Goal: Task Accomplishment & Management: Complete application form

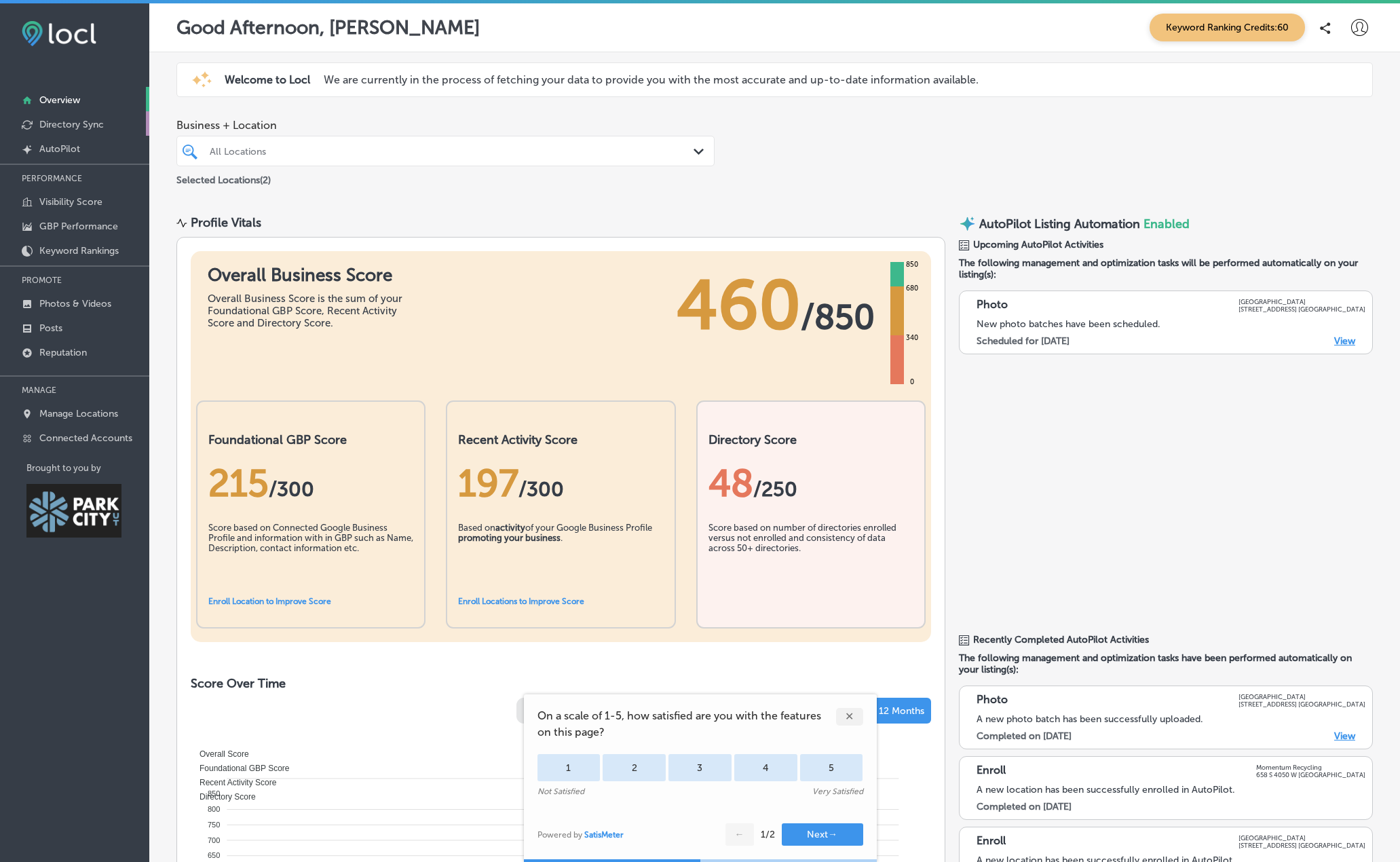
click at [71, 127] on p "Directory Sync" at bounding box center [71, 124] width 64 height 12
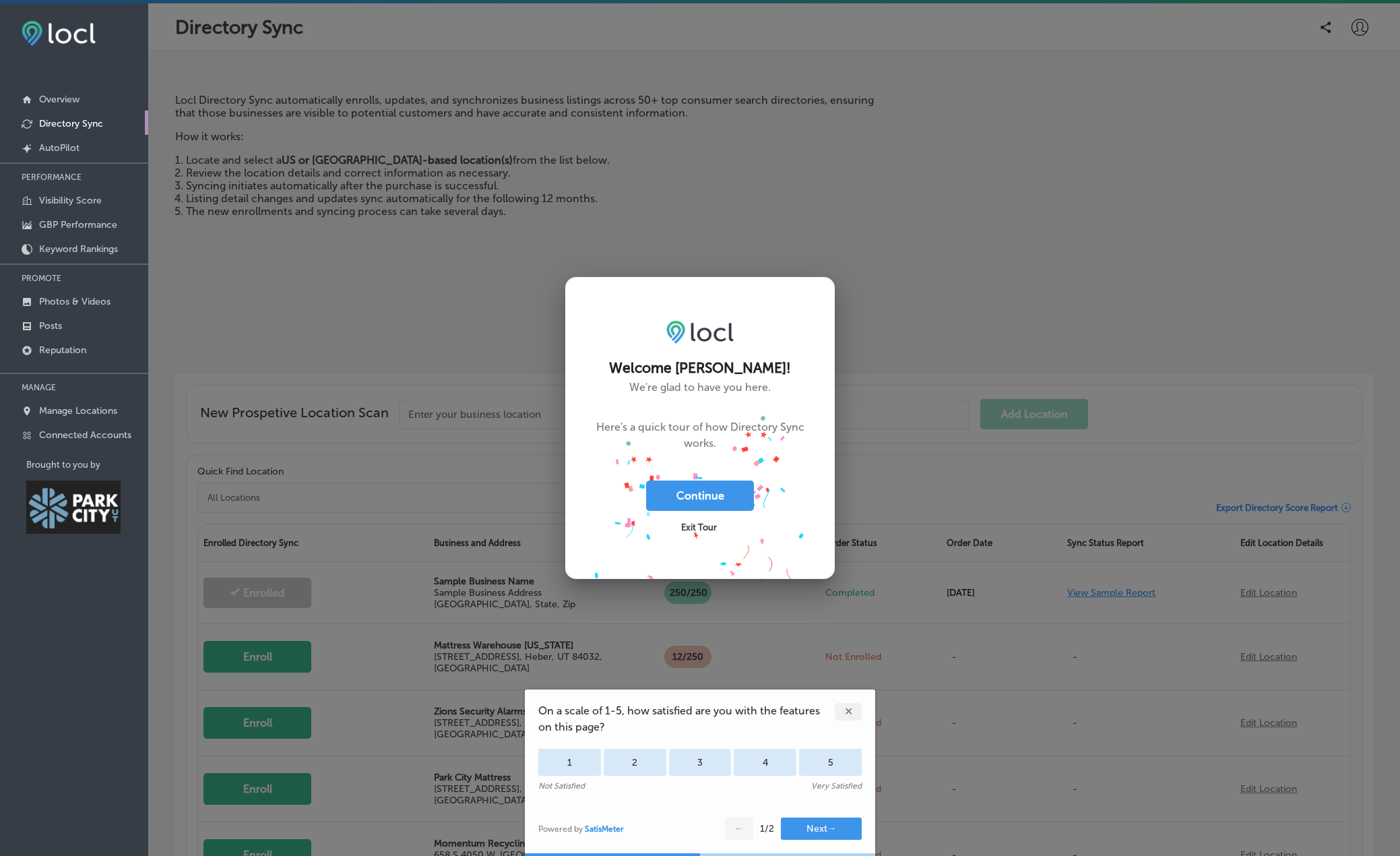
click at [697, 527] on span "Exit Tour" at bounding box center [698, 527] width 35 height 10
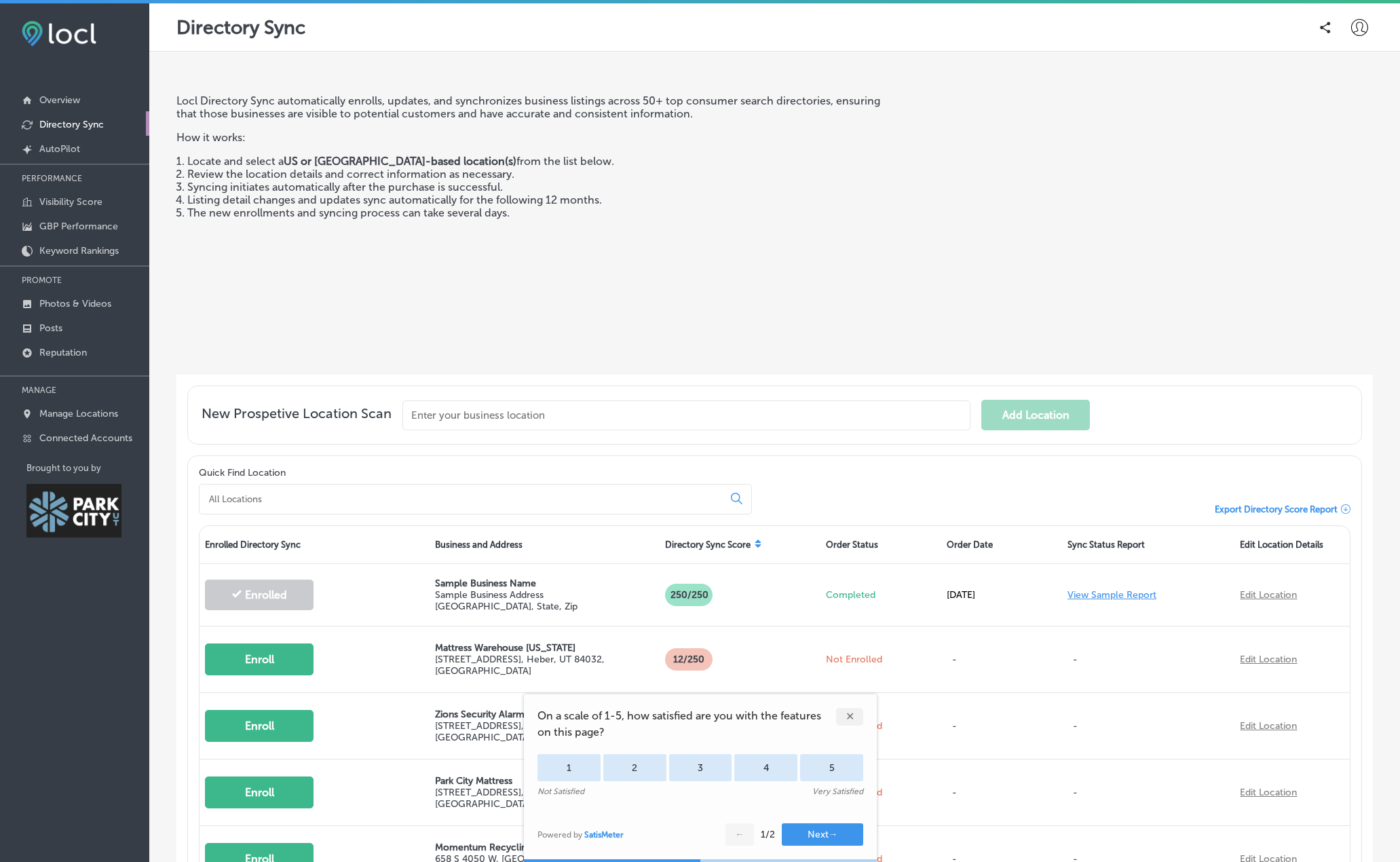
click at [461, 312] on div "Locl Directory Sync automatically enrolls, updates, and synchronizes business l…" at bounding box center [531, 229] width 711 height 269
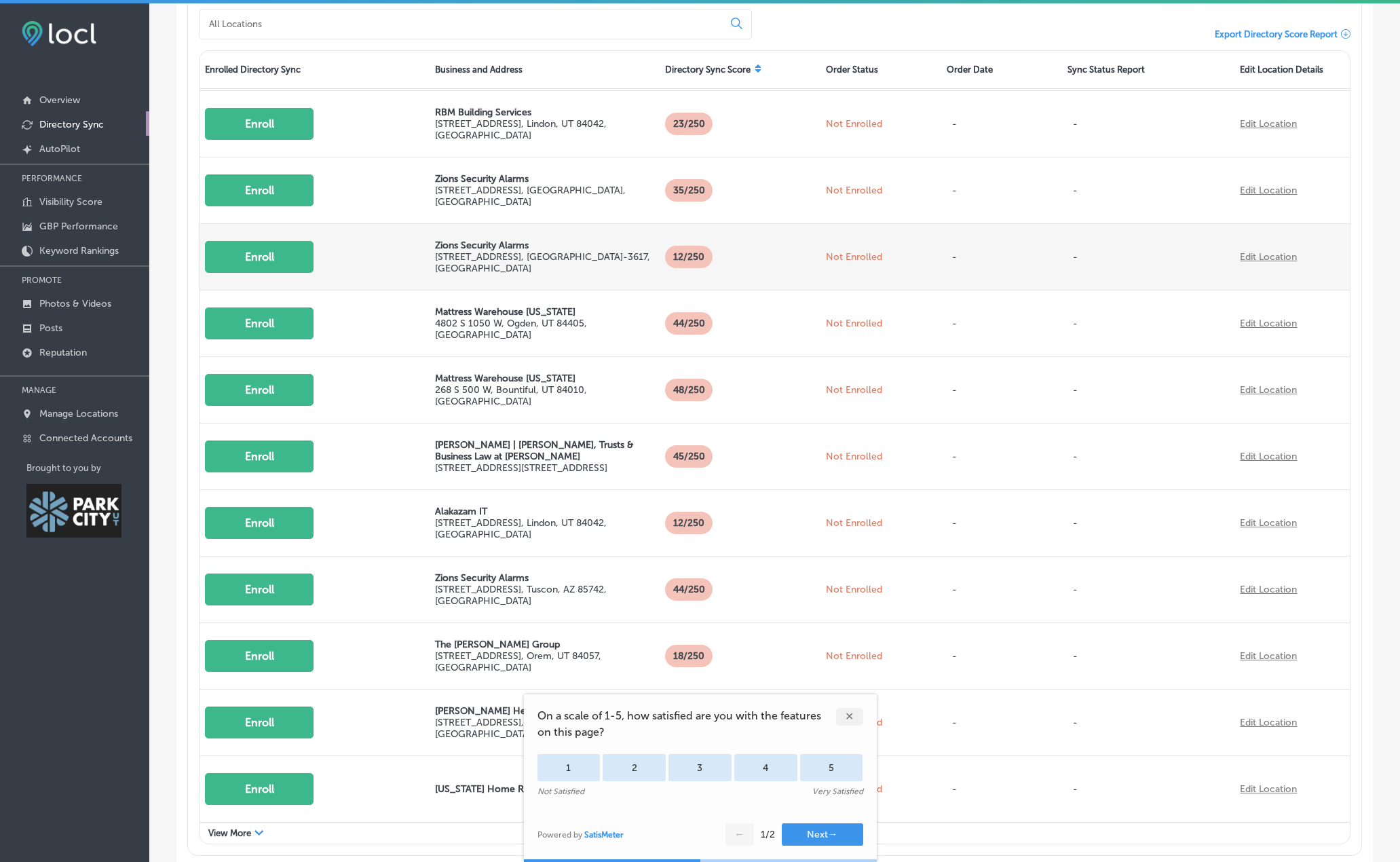
scroll to position [666, 0]
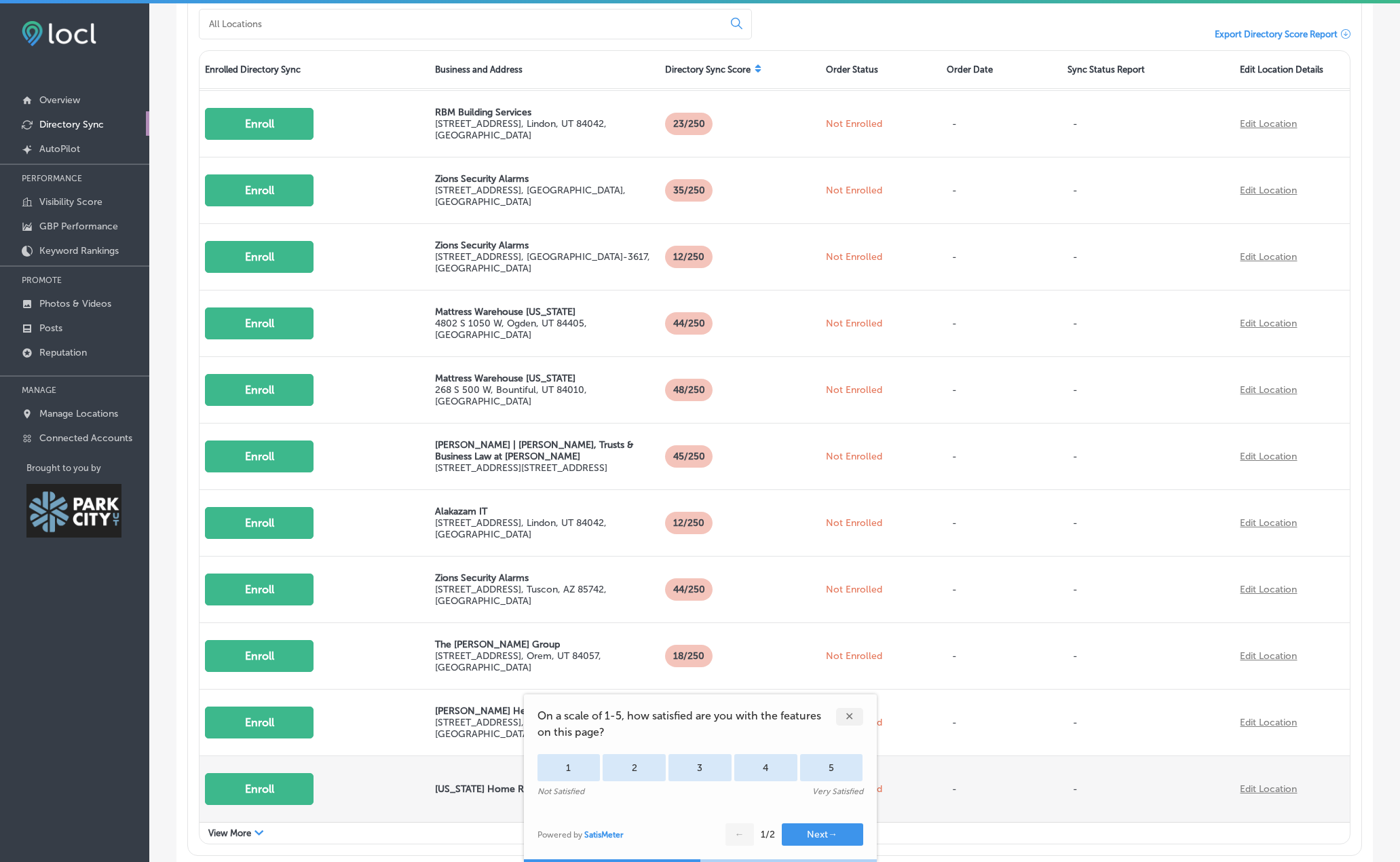
click at [260, 785] on button "Enroll" at bounding box center [259, 789] width 108 height 32
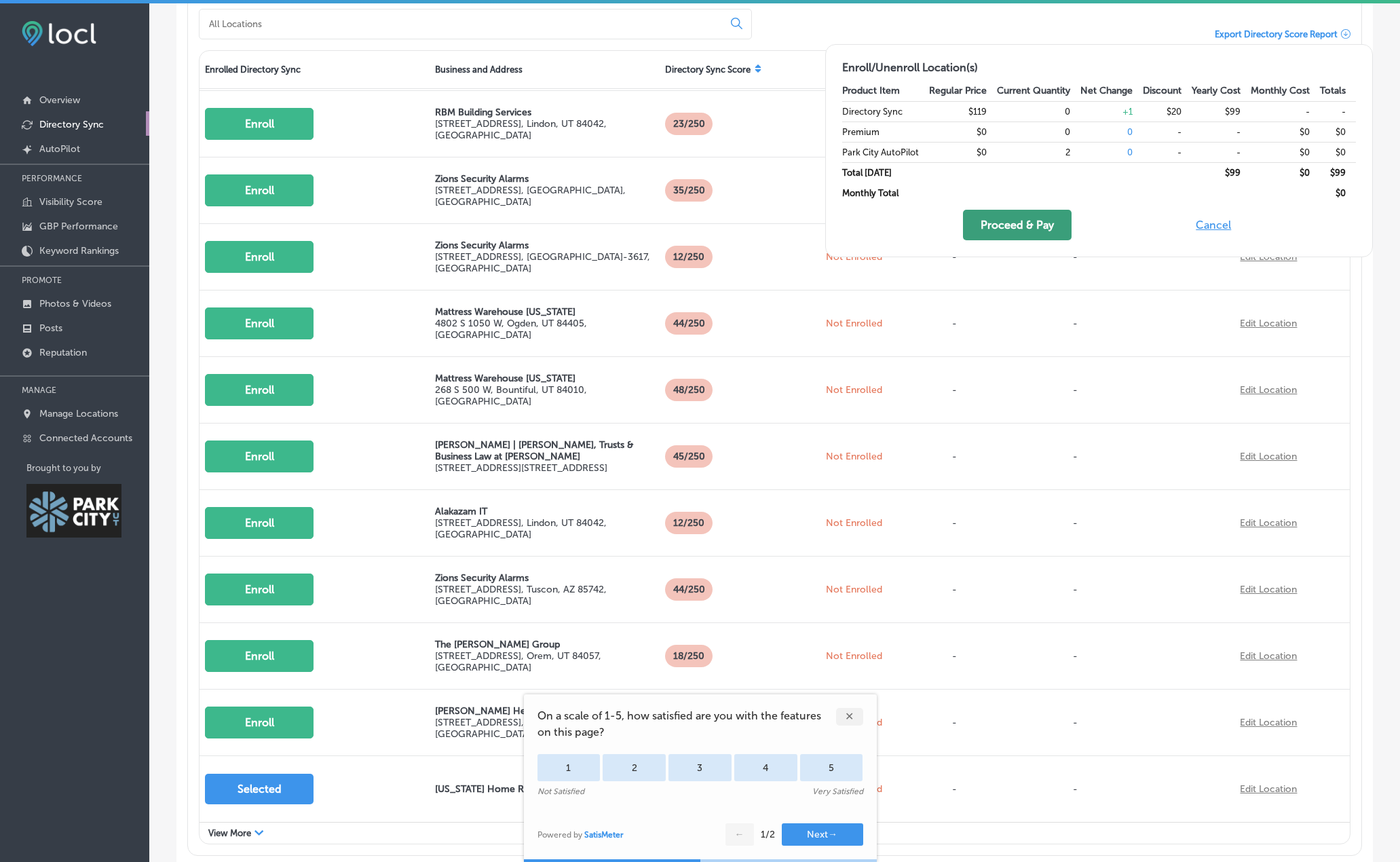
click at [1040, 227] on button "Proceed & Pay" at bounding box center [1016, 225] width 108 height 31
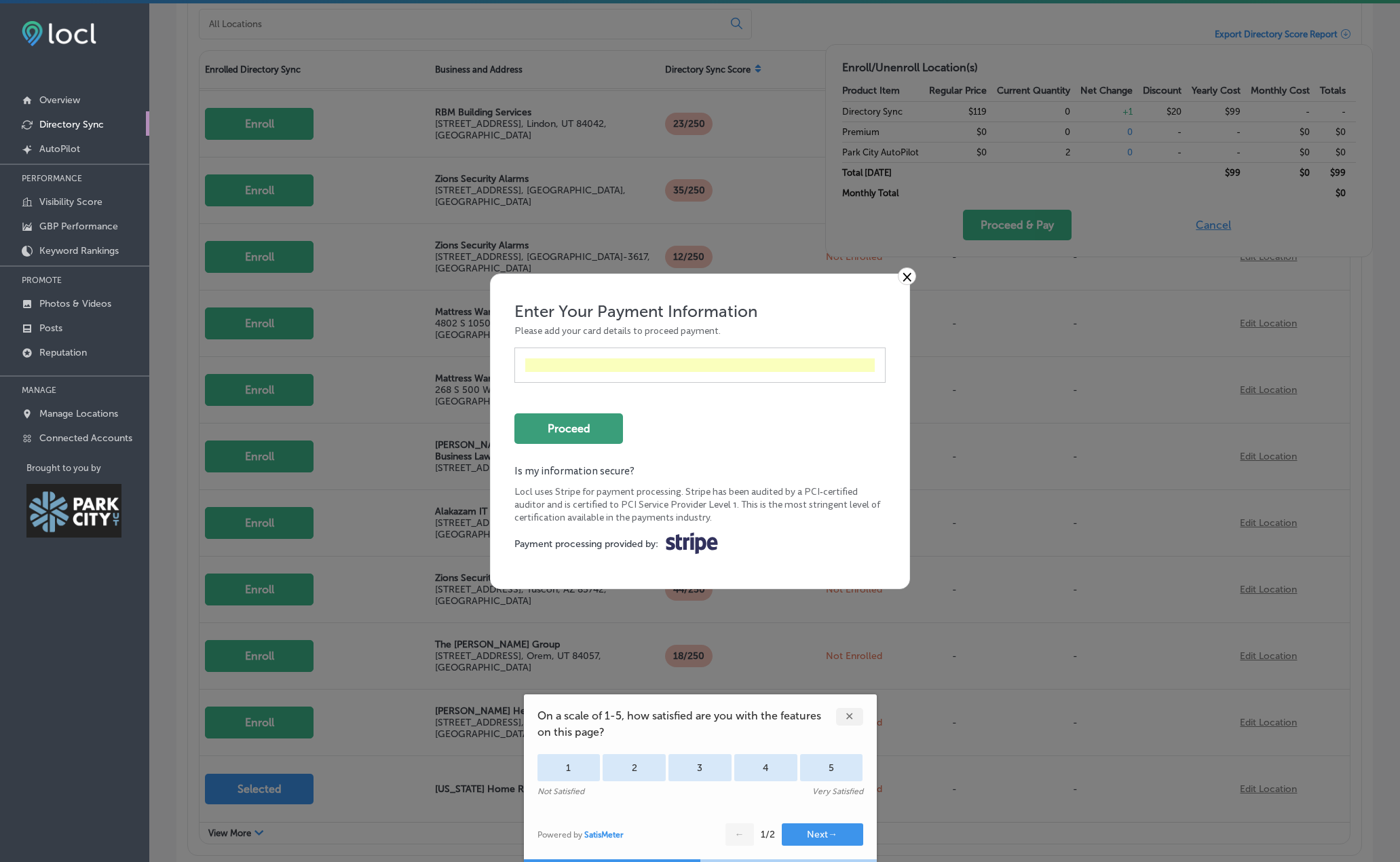
click at [568, 435] on button "Proceed" at bounding box center [568, 429] width 108 height 31
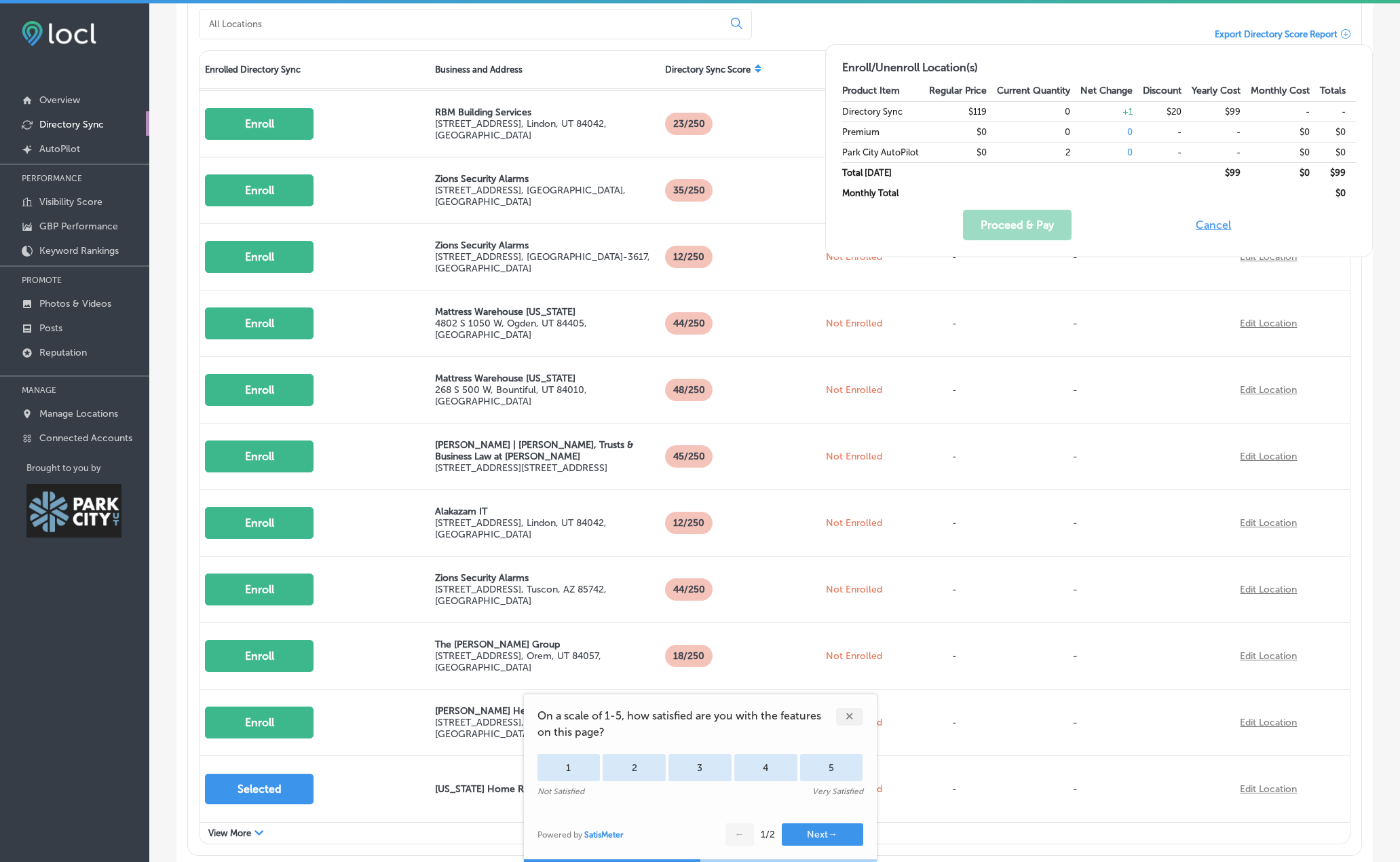
click at [849, 718] on div "✕" at bounding box center [849, 716] width 27 height 17
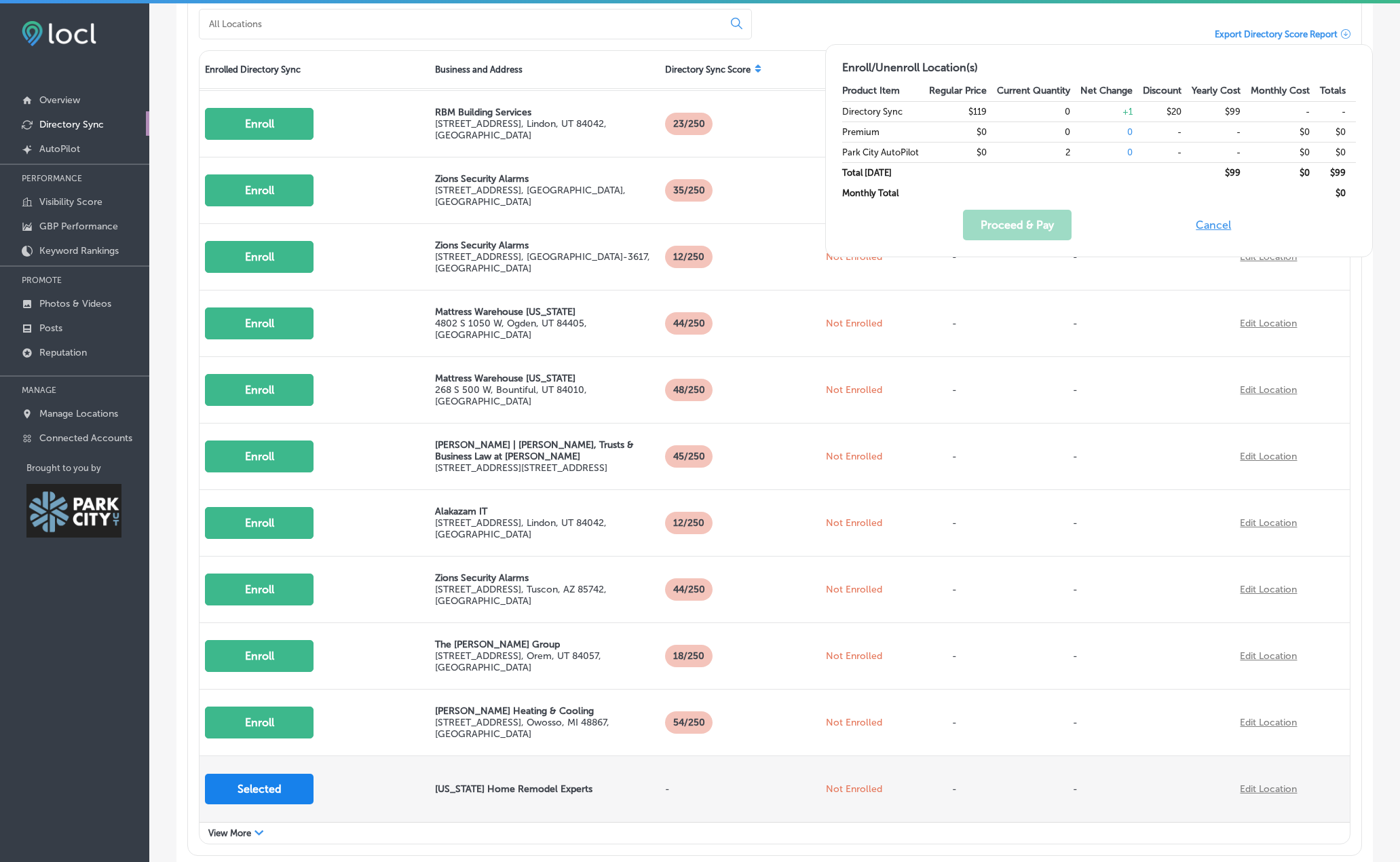
click at [269, 789] on button "Selected" at bounding box center [259, 789] width 108 height 31
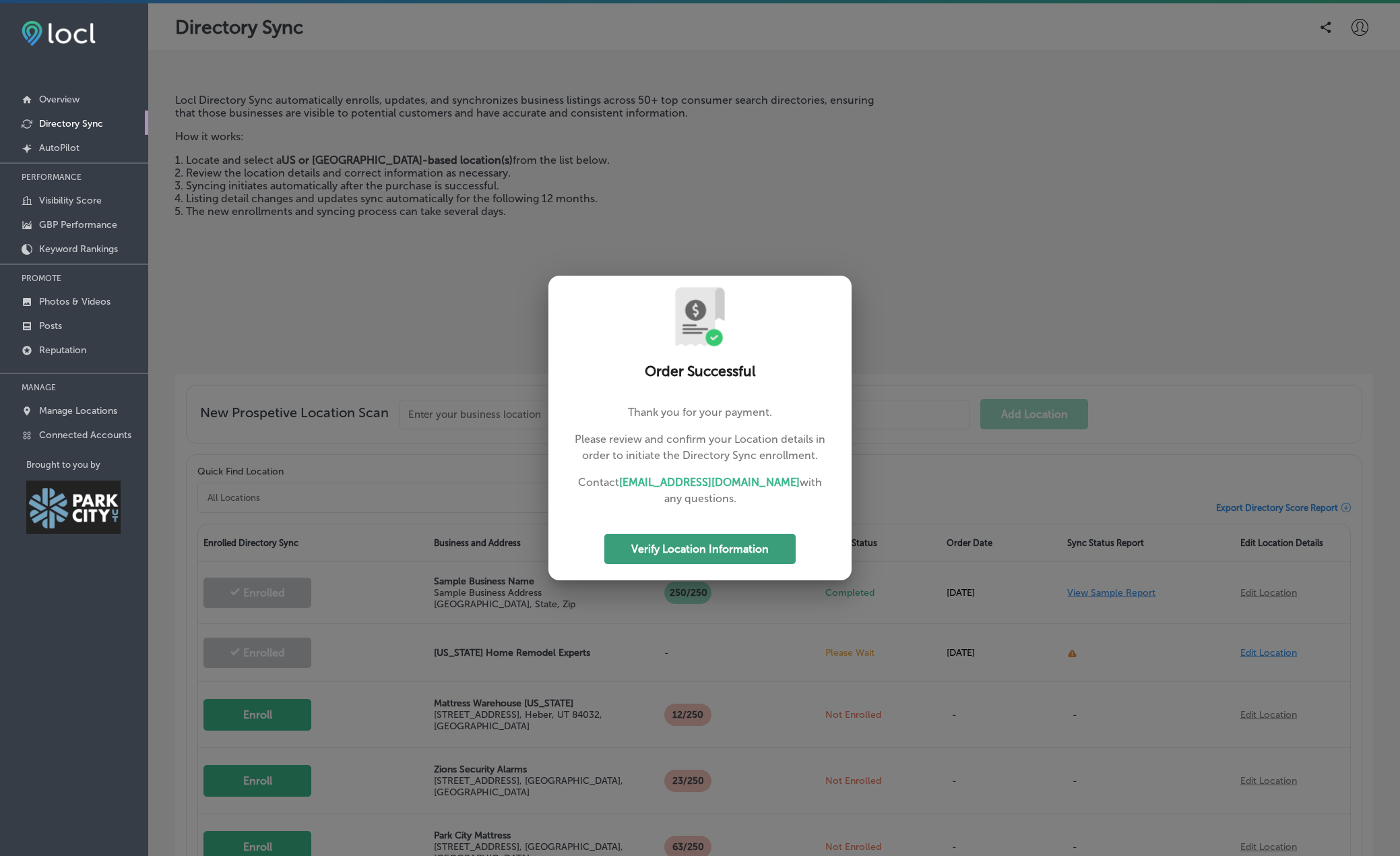
click at [730, 546] on button "Verify Location Information" at bounding box center [700, 549] width 192 height 31
select select "US"
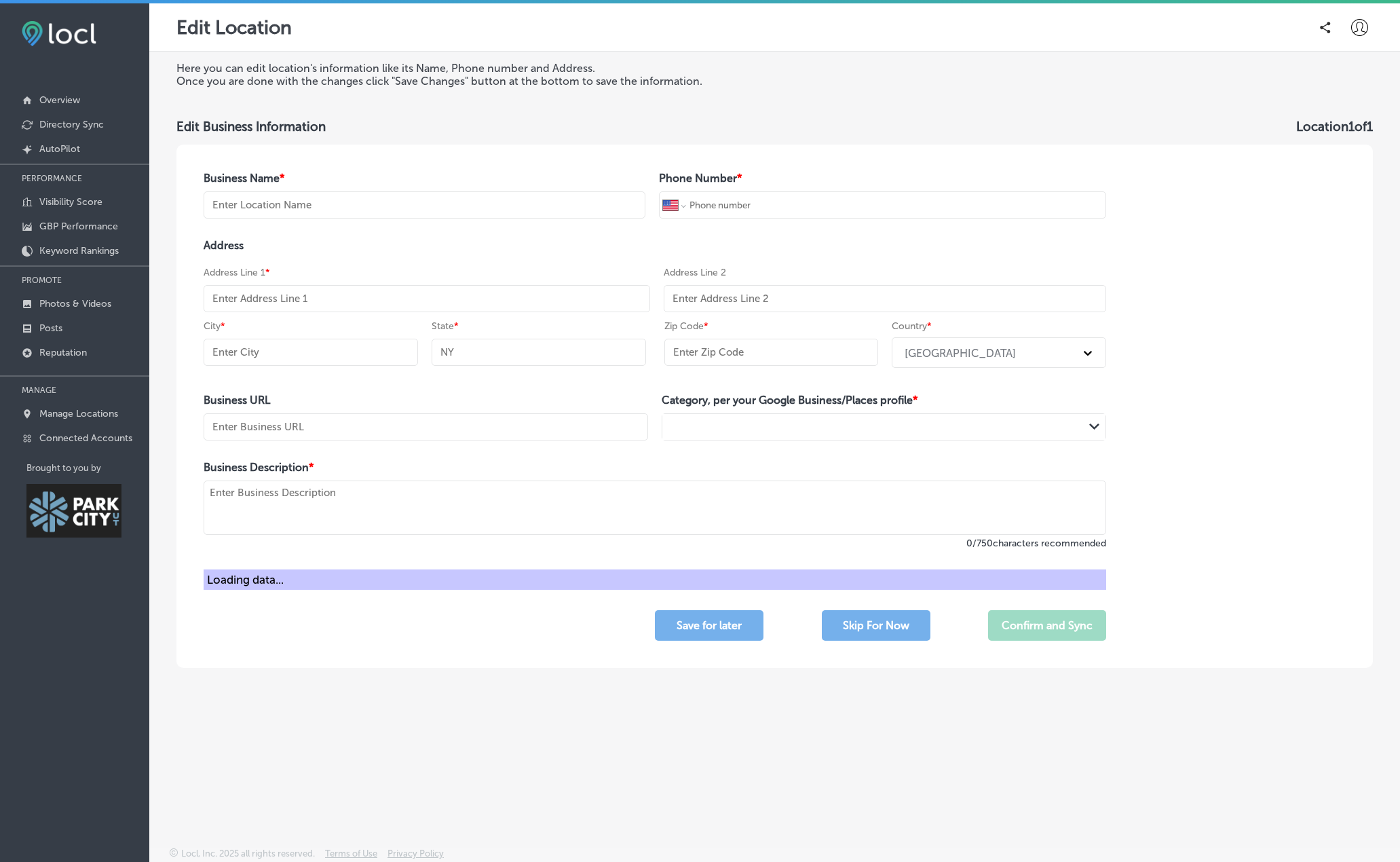
type input "[US_STATE] Home Remodel Experts"
type input "[PHONE_NUMBER]"
type input "[URL][DOMAIN_NAME]"
type textarea "Based in [GEOGRAPHIC_DATA], [US_STATE] Home Remodel Experts offers comprehensiv…"
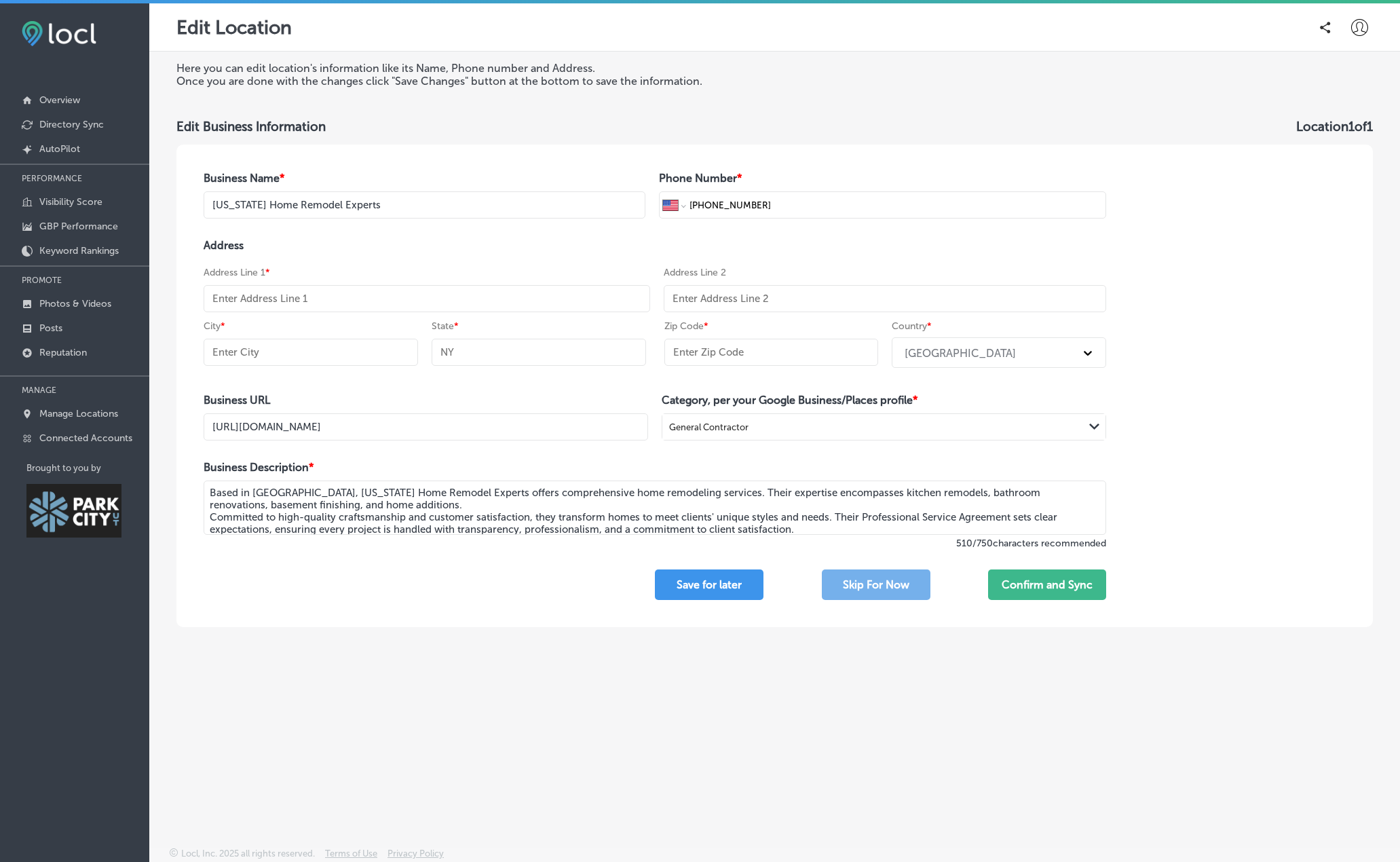
click at [330, 303] on input "text" at bounding box center [426, 299] width 447 height 27
paste input "8300 S 700 E"
type input "8300 S 700 E"
type input "[PERSON_NAME]"
type input "UT"
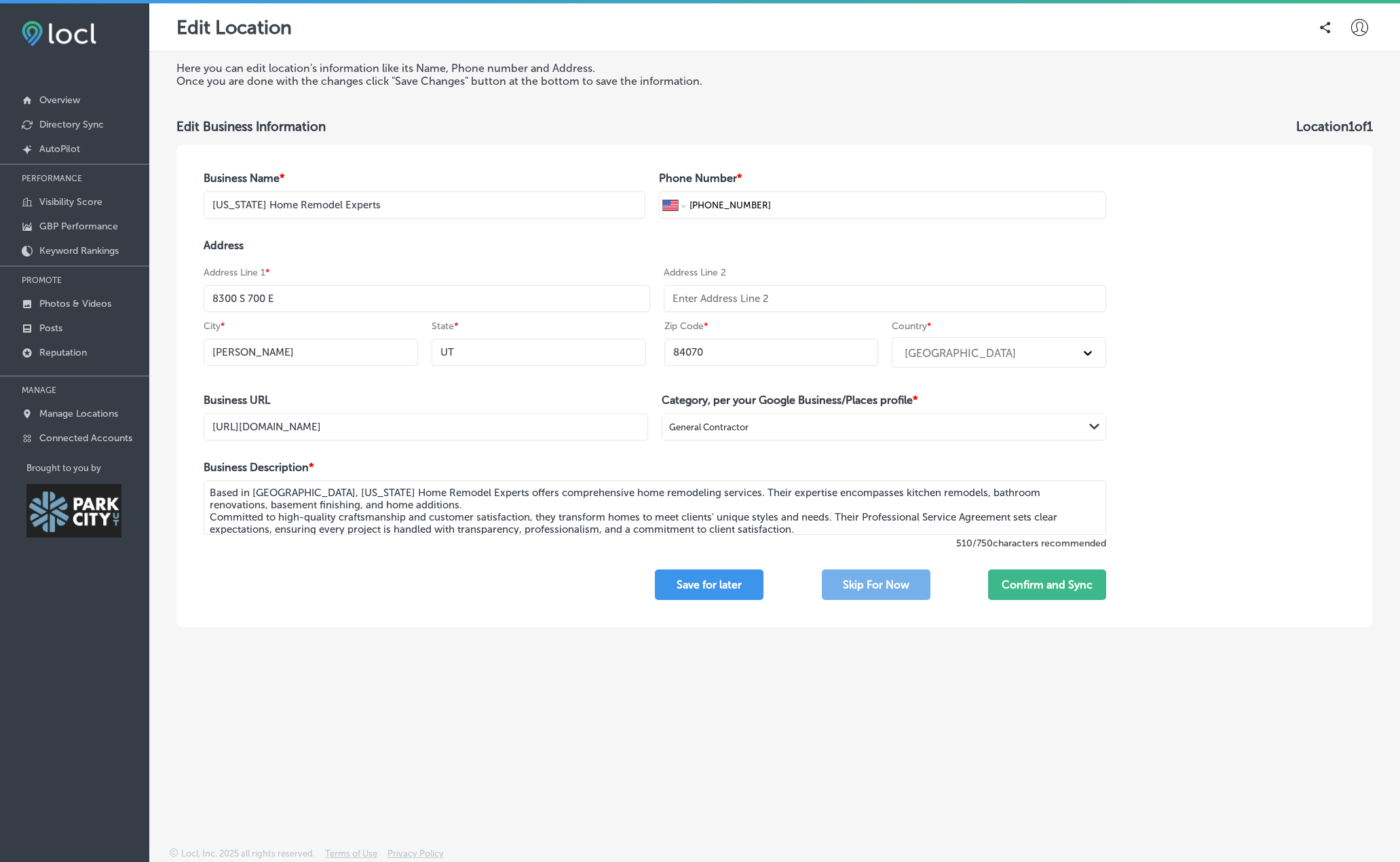
type input "84070"
click at [893, 421] on div "General Contractor" at bounding box center [859, 427] width 394 height 18
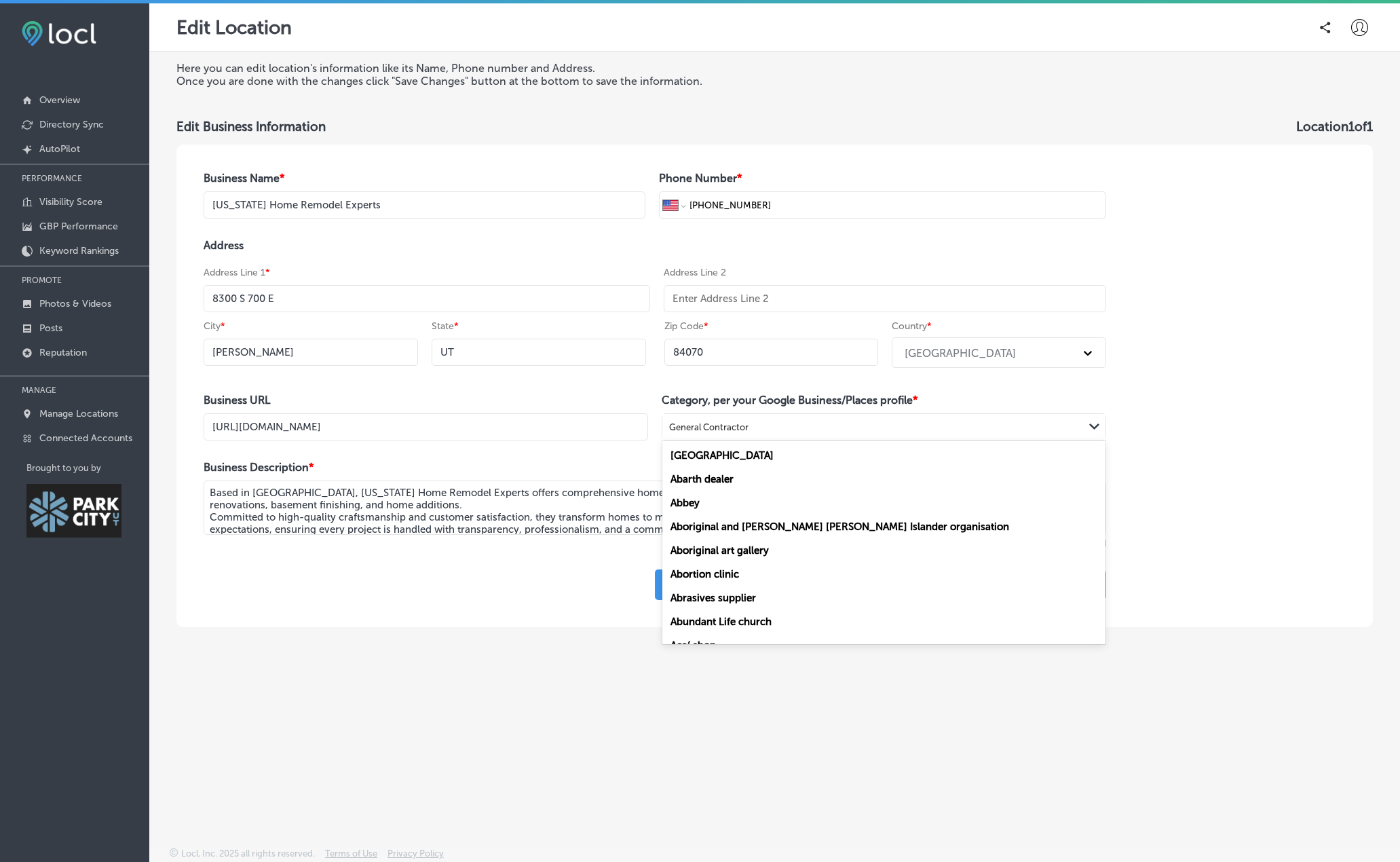
click at [561, 447] on div "Business Name * [US_STATE] Home Remodel Experts Phone Number * International [G…" at bounding box center [654, 386] width 957 height 482
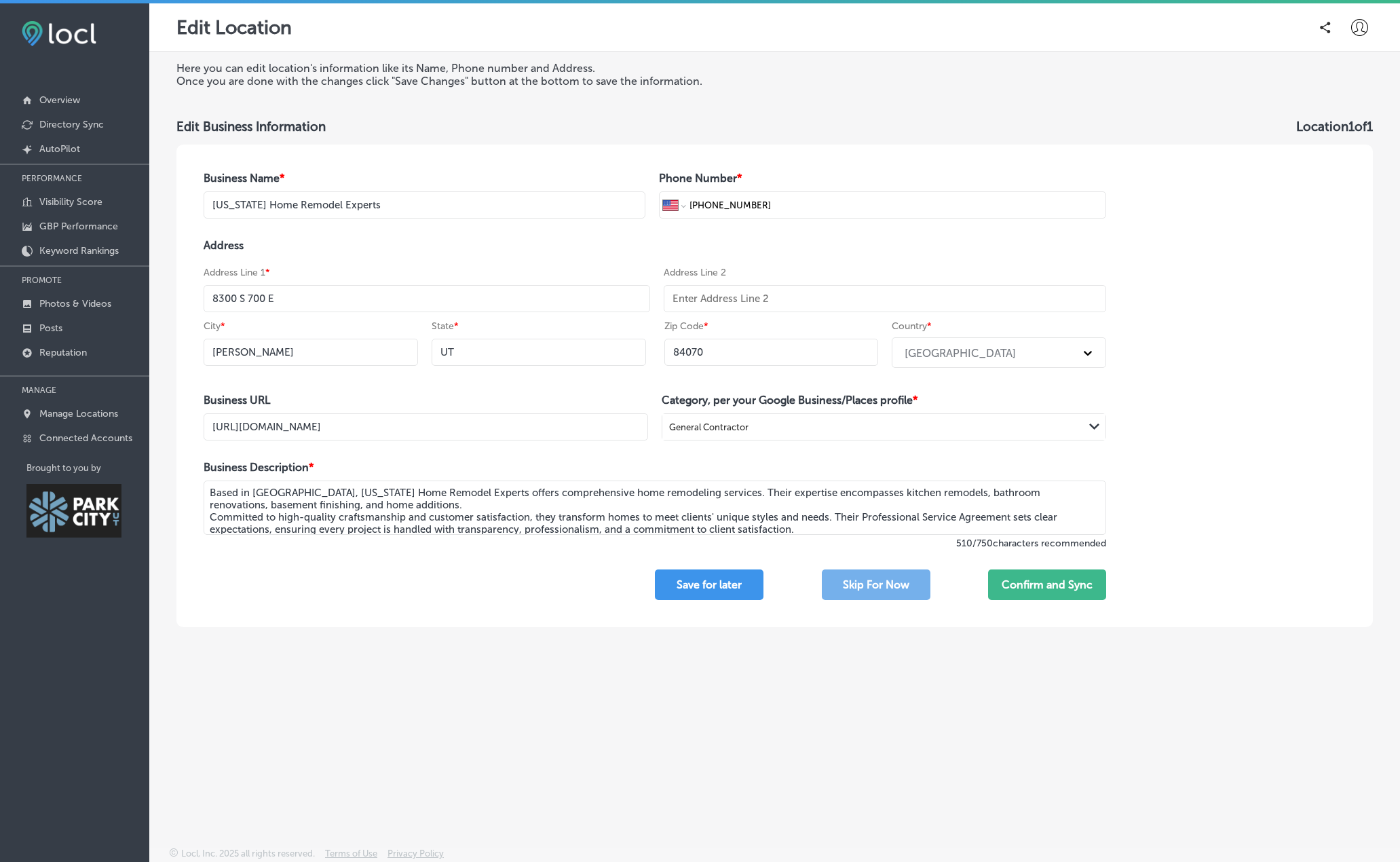
click at [661, 528] on textarea "Based in [GEOGRAPHIC_DATA], [US_STATE] Home Remodel Experts offers comprehensiv…" at bounding box center [654, 508] width 902 height 55
paste textarea "[US_STATE] Home Remodel Experts is your partner for home transformations in [GE…"
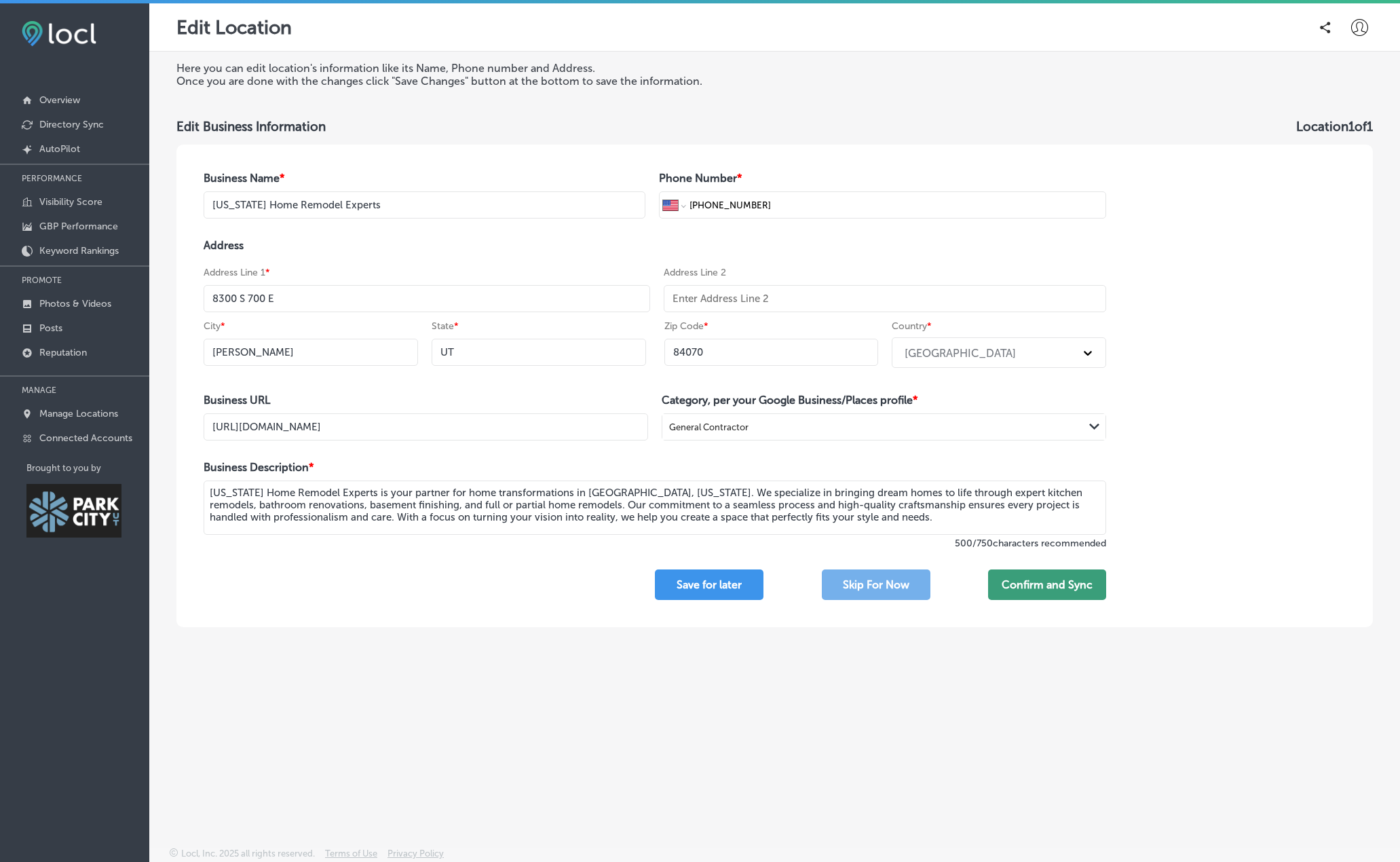
type textarea "[US_STATE] Home Remodel Experts is your partner for home transformations in [GE…"
click at [1063, 594] on button "Confirm and Sync" at bounding box center [1046, 584] width 118 height 31
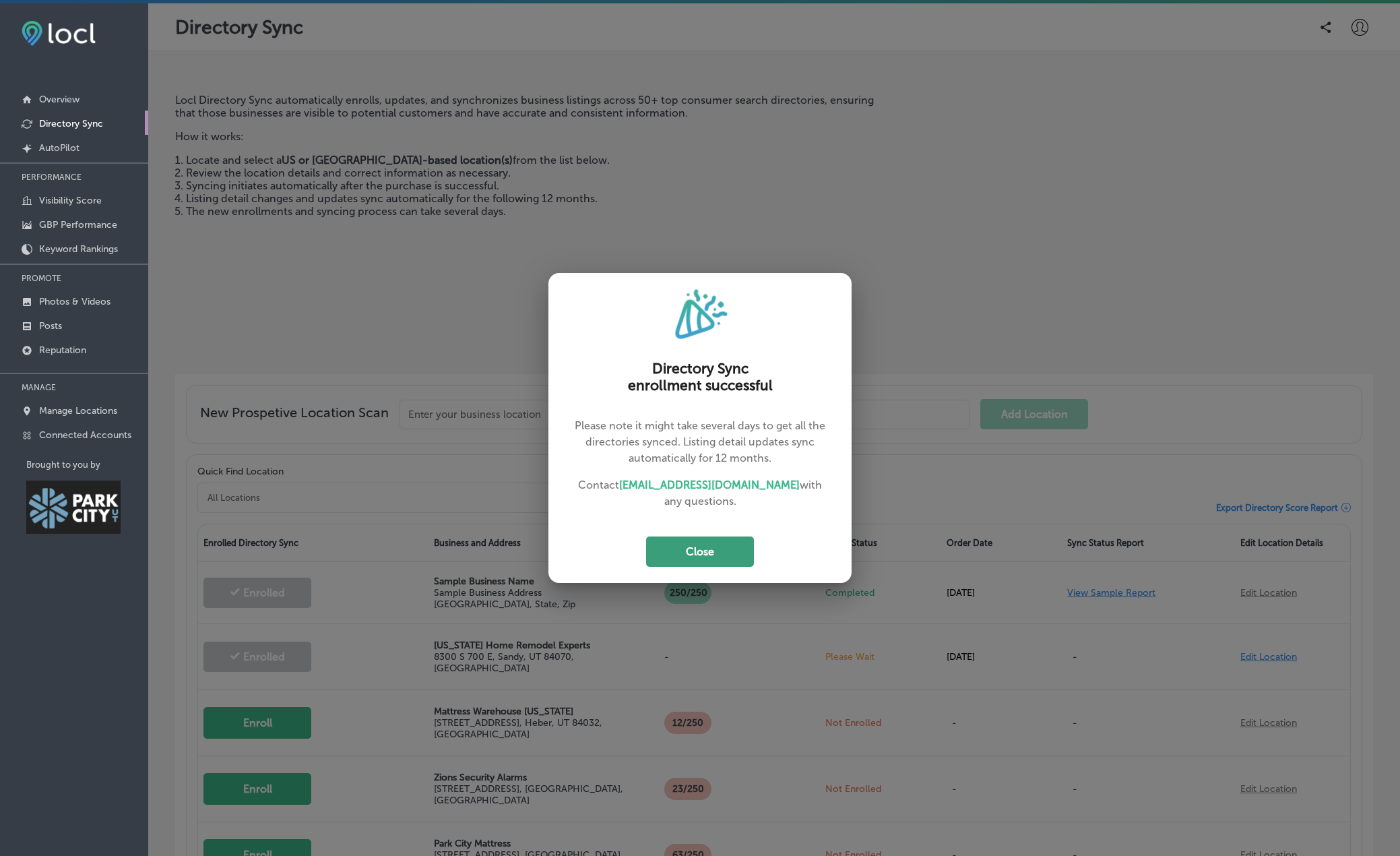
click at [693, 550] on button "Close" at bounding box center [700, 552] width 108 height 31
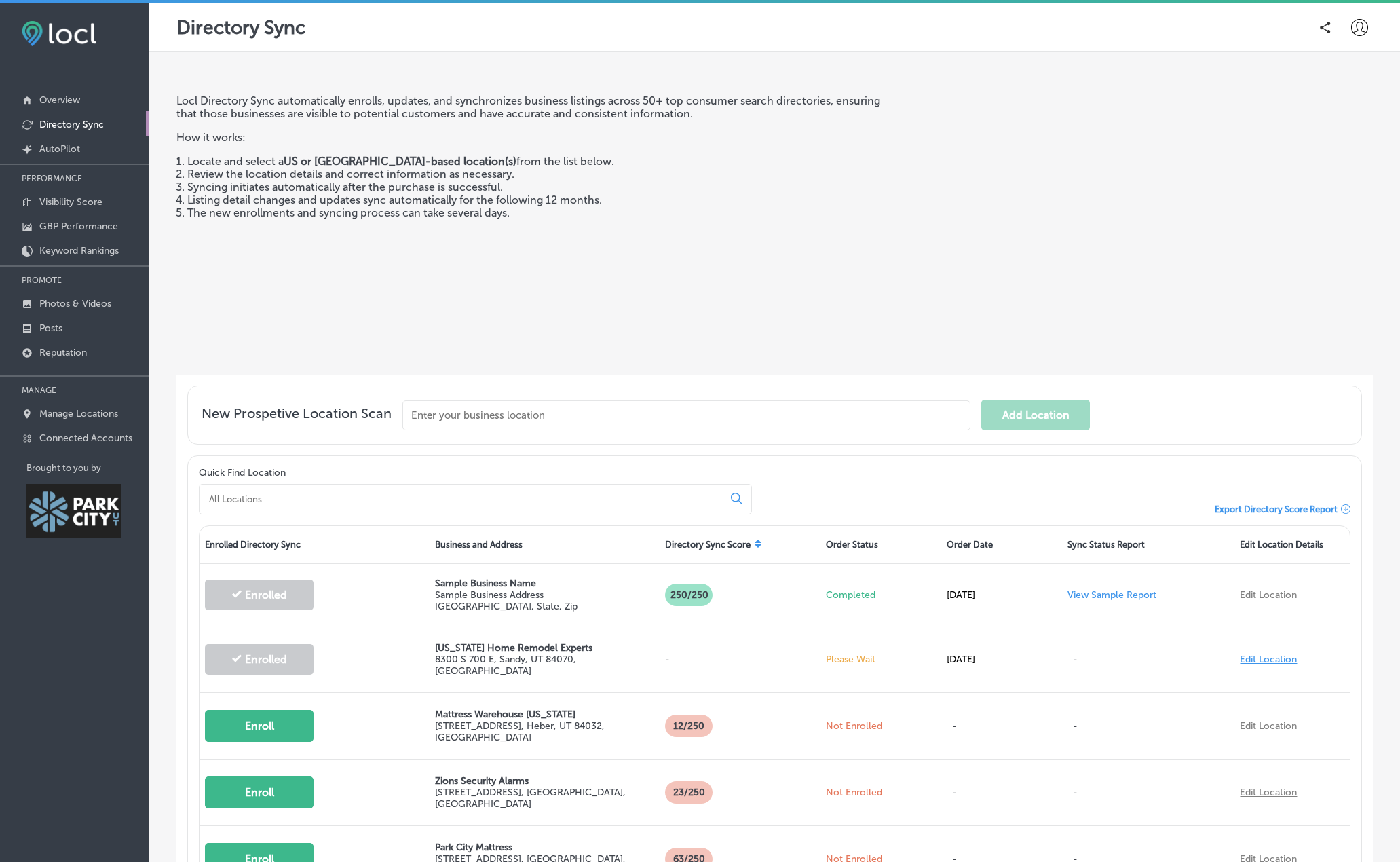
click at [210, 330] on div "Locl Directory Sync automatically enrolls, updates, and synchronizes business l…" at bounding box center [531, 229] width 711 height 269
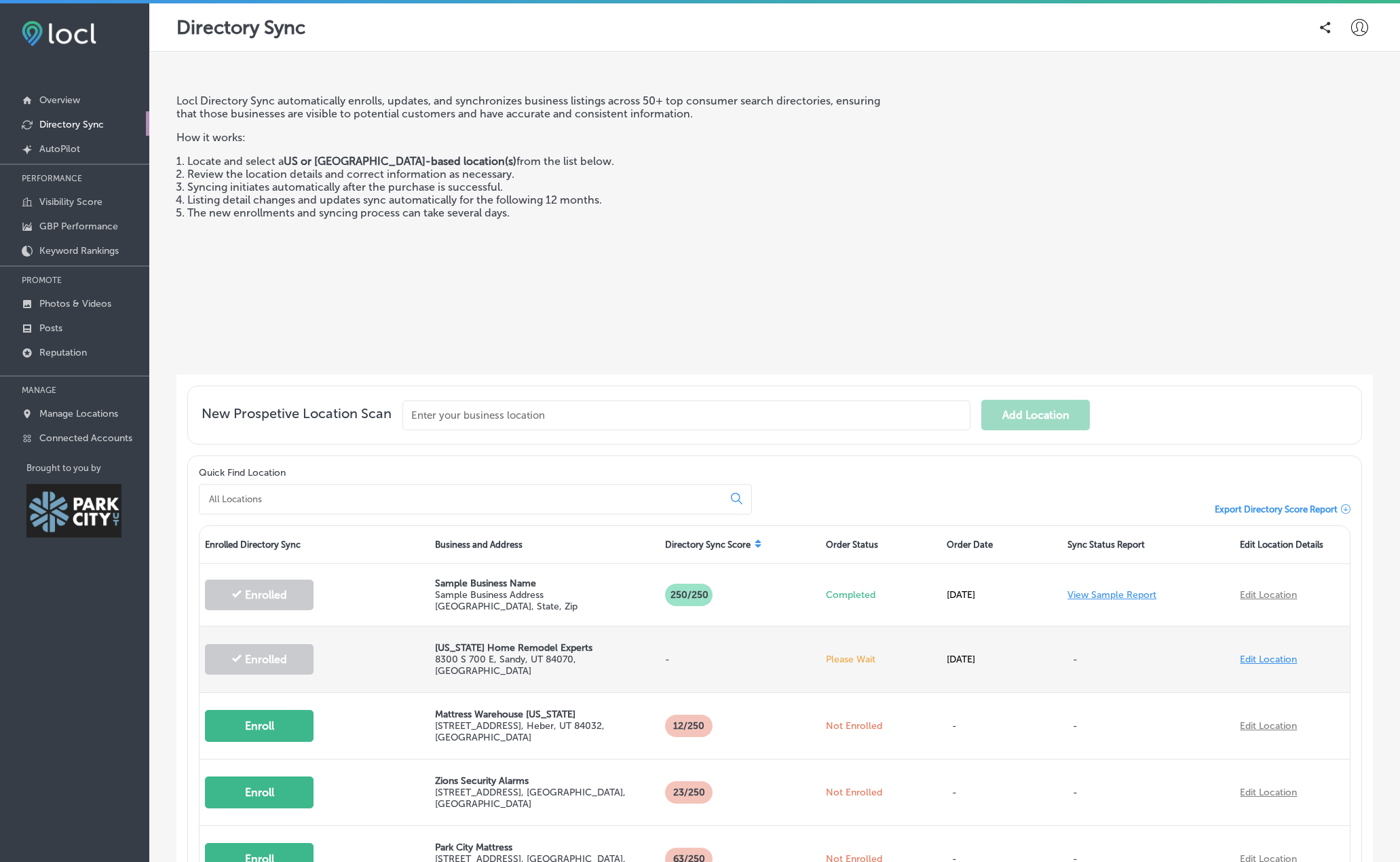
click at [1267, 654] on link "Edit Location" at bounding box center [1269, 659] width 57 height 12
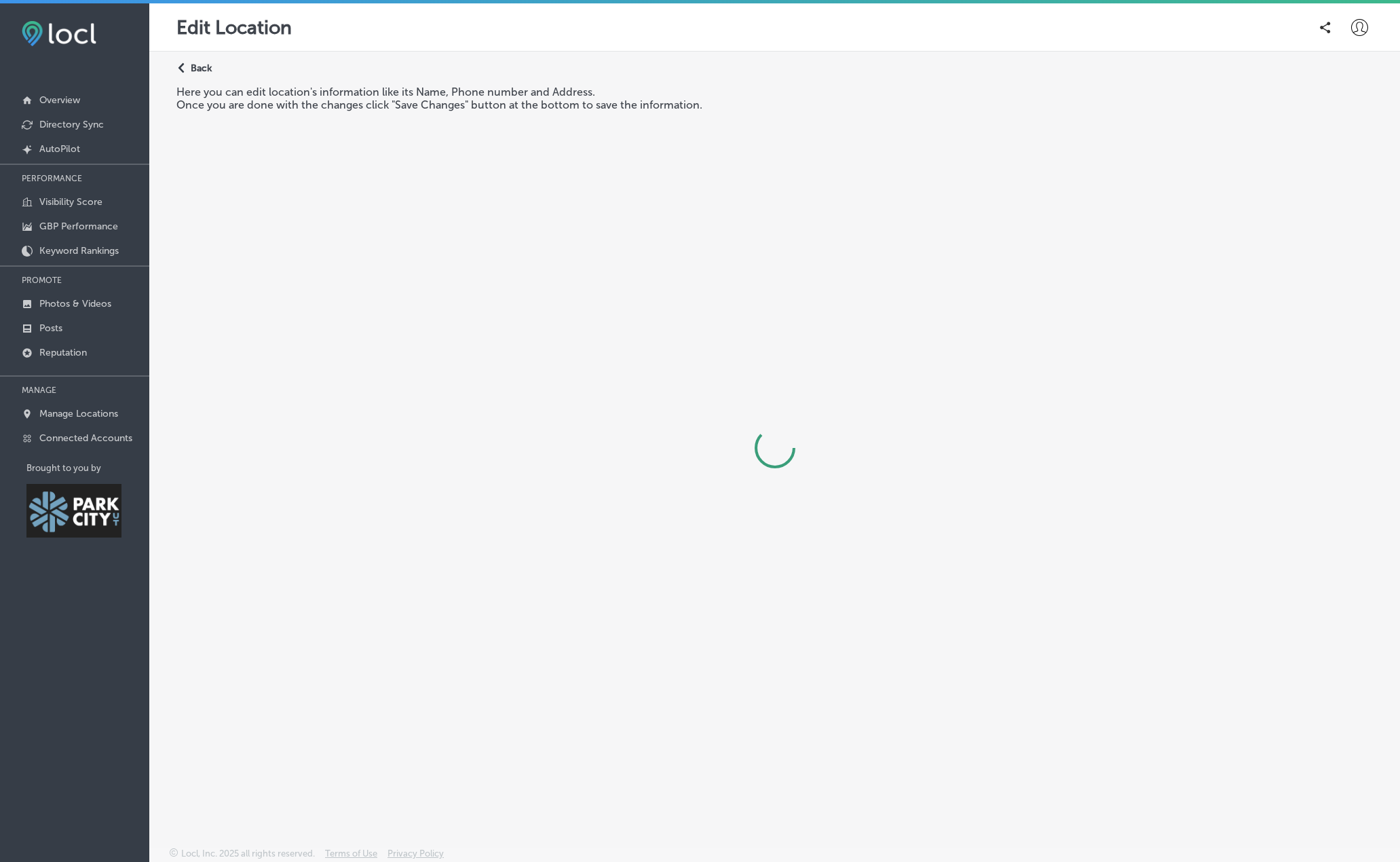
select select "US"
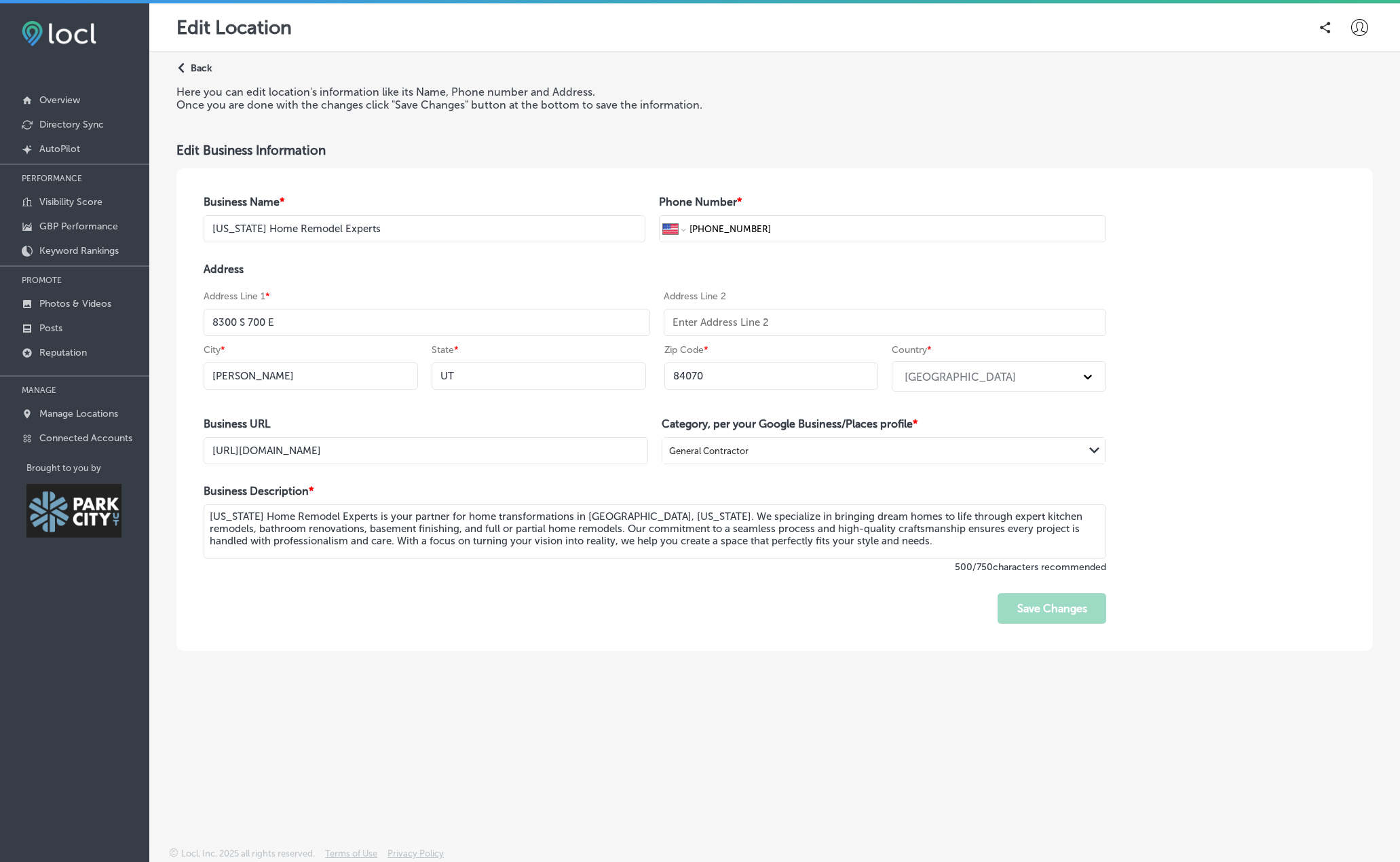
click at [477, 150] on div "Edit Business Information" at bounding box center [774, 150] width 1196 height 15
click at [184, 65] on icon "Path Created with Sketch." at bounding box center [181, 68] width 6 height 10
